Goal: Task Accomplishment & Management: Manage account settings

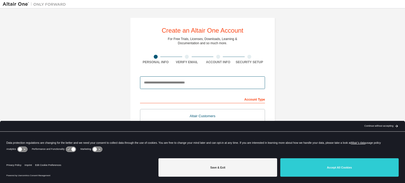
click at [185, 85] on input "email" at bounding box center [202, 82] width 125 height 13
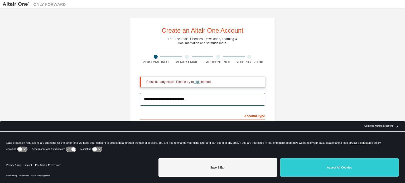
type input "**********"
click at [194, 82] on link "login" at bounding box center [197, 82] width 7 height 4
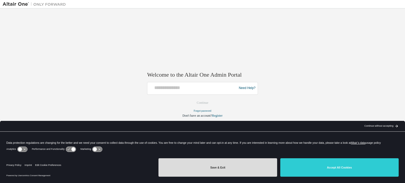
click at [253, 164] on button "Save & Exit" at bounding box center [218, 168] width 118 height 18
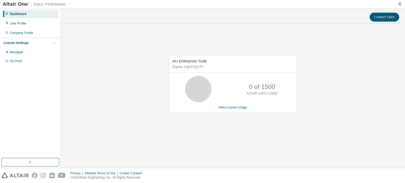
click at [91, 53] on div "AU Enterprise Suite Expires on [DATE] UTC 0 of 1500 ALTAIR UNITS USED View Lice…" at bounding box center [232, 87] width 339 height 119
click at [239, 108] on link "View License Usage" at bounding box center [233, 108] width 29 height 4
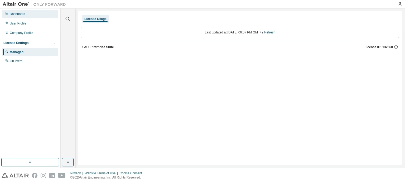
click at [40, 17] on div "Dashboard" at bounding box center [30, 14] width 56 height 8
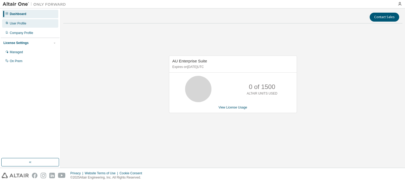
click at [36, 26] on div "User Profile" at bounding box center [30, 23] width 56 height 8
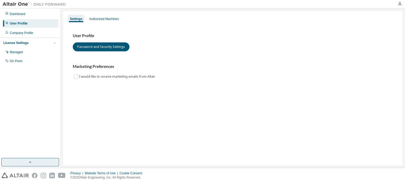
click at [41, 162] on button "button" at bounding box center [30, 162] width 58 height 8
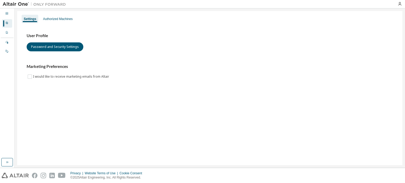
click at [112, 99] on div "Settings Authorized Machines User Profile Password and Security Settings Market…" at bounding box center [209, 88] width 385 height 154
click at [6, 30] on div "Company Profile" at bounding box center [7, 33] width 10 height 8
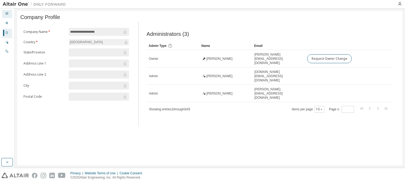
click at [6, 15] on icon at bounding box center [6, 13] width 3 height 3
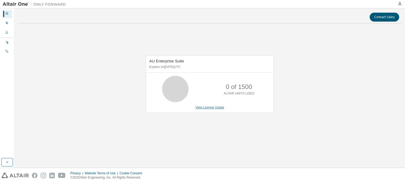
click at [209, 107] on link "View License Usage" at bounding box center [209, 108] width 29 height 4
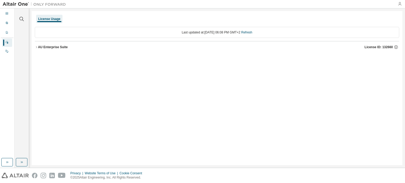
click at [402, 2] on icon "button" at bounding box center [400, 4] width 4 height 4
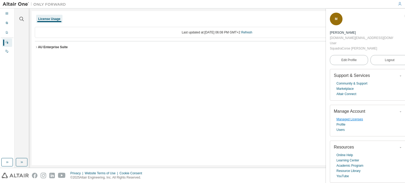
click at [342, 117] on link "Managed Licenses" at bounding box center [350, 119] width 27 height 5
click at [399, 5] on icon "button" at bounding box center [400, 4] width 4 height 4
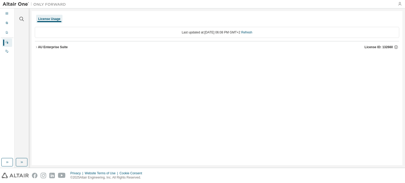
click at [399, 5] on icon "button" at bounding box center [400, 4] width 4 height 4
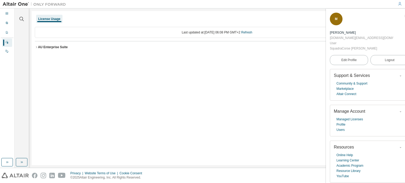
click at [399, 5] on icon "button" at bounding box center [400, 4] width 4 height 4
